Goal: Information Seeking & Learning: Understand process/instructions

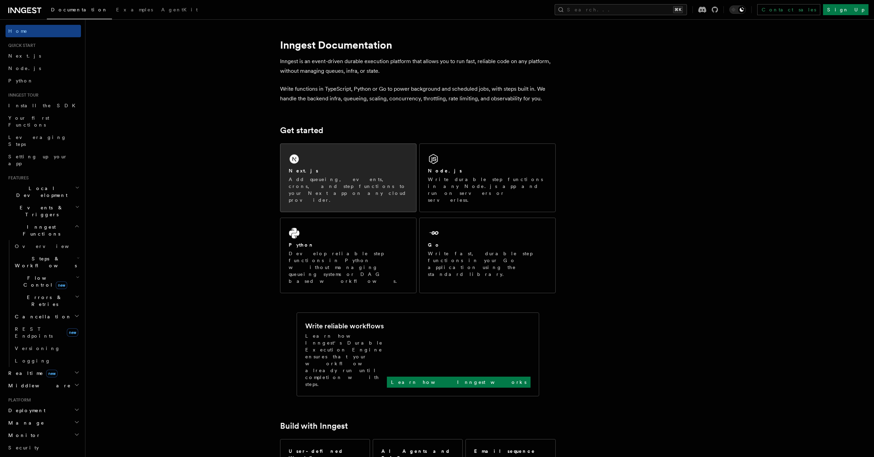
click at [359, 173] on div "Next.js" at bounding box center [348, 170] width 119 height 7
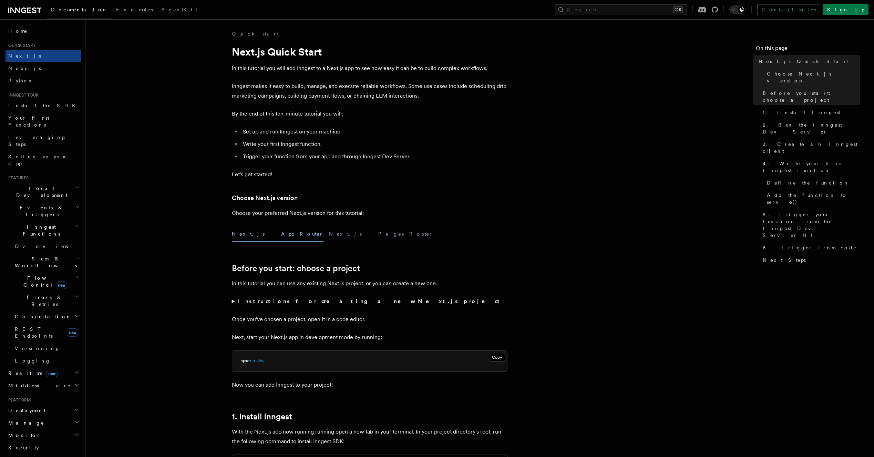
click at [34, 185] on span "Local Development" at bounding box center [41, 192] width 70 height 14
click at [34, 205] on span "Overview" at bounding box center [50, 208] width 71 height 6
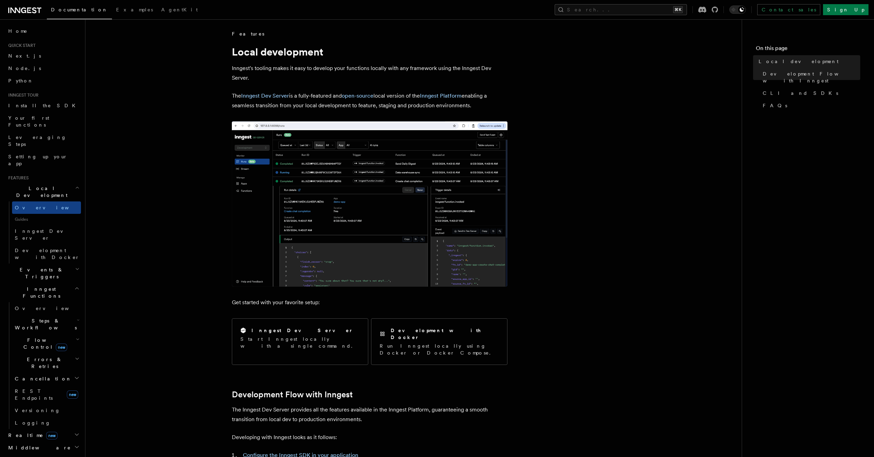
click at [27, 214] on span "Guides" at bounding box center [46, 219] width 69 height 11
click at [50, 228] on span "Inngest Dev Server" at bounding box center [44, 234] width 59 height 12
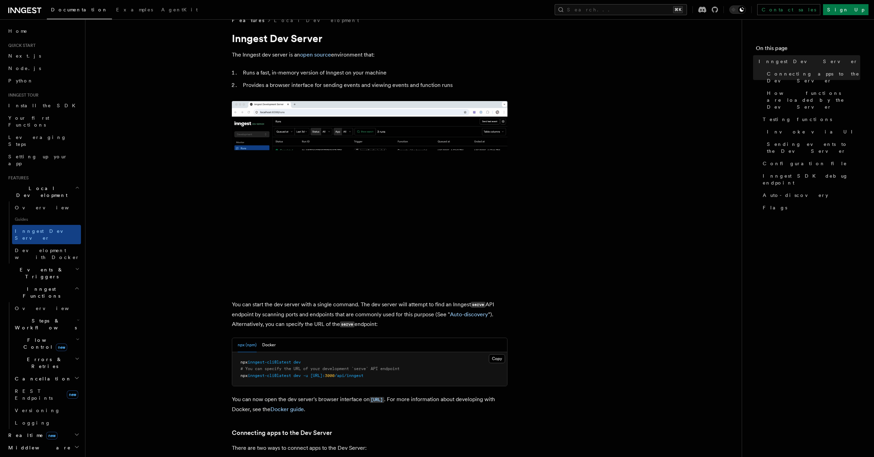
scroll to position [14, 0]
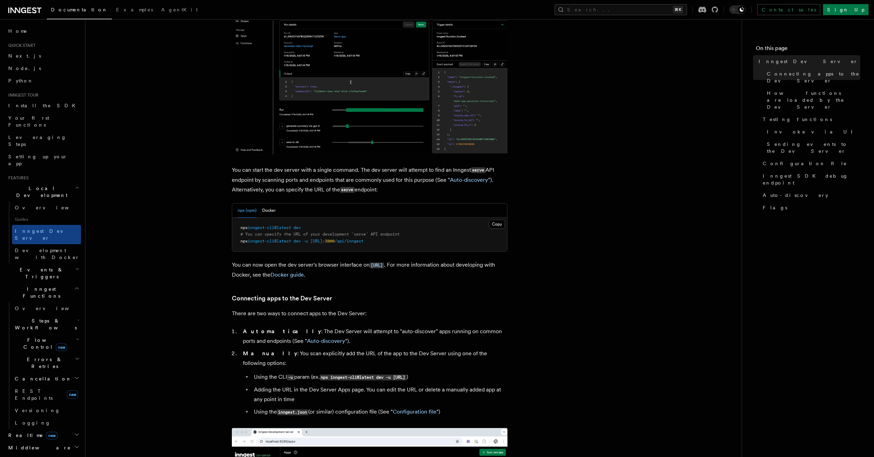
scroll to position [149, 0]
